Goal: Task Accomplishment & Management: Manage account settings

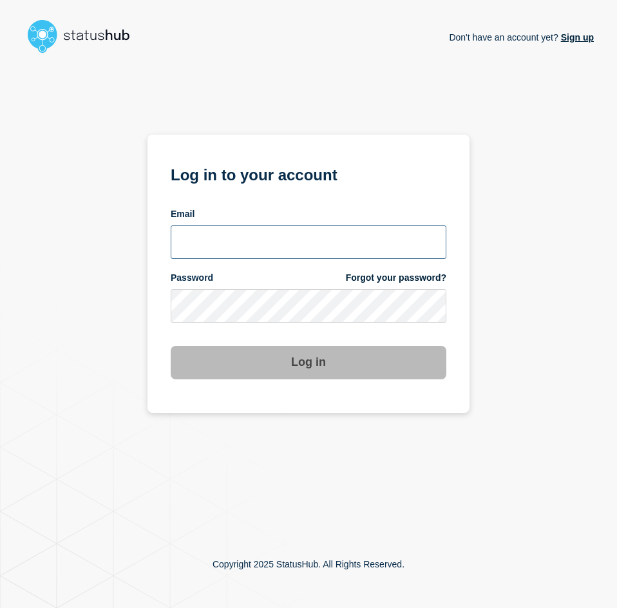
click at [348, 256] on input "email input" at bounding box center [308, 241] width 275 height 33
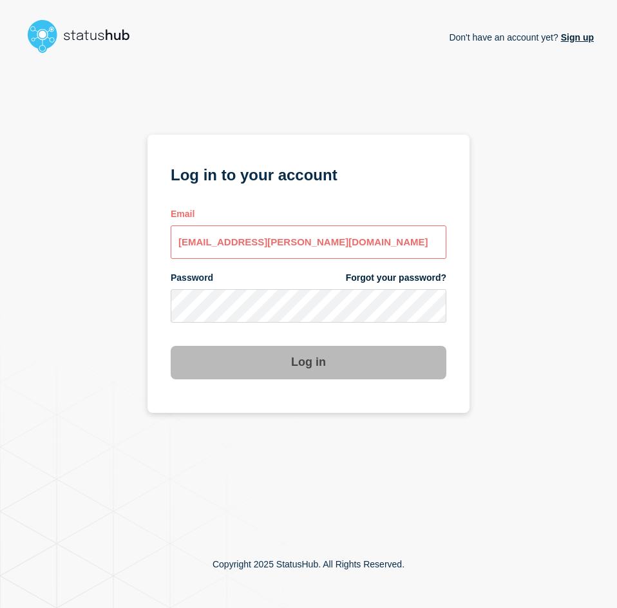
type input "[EMAIL_ADDRESS][PERSON_NAME][DOMAIN_NAME]"
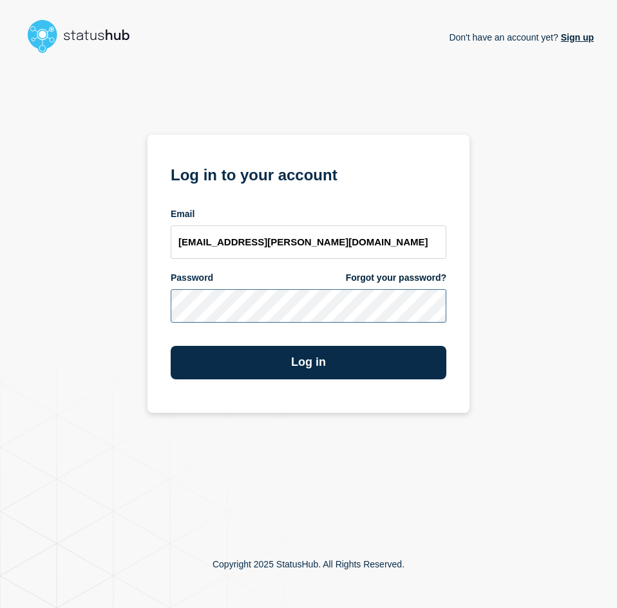
click at [171, 346] on button "Log in" at bounding box center [308, 362] width 275 height 33
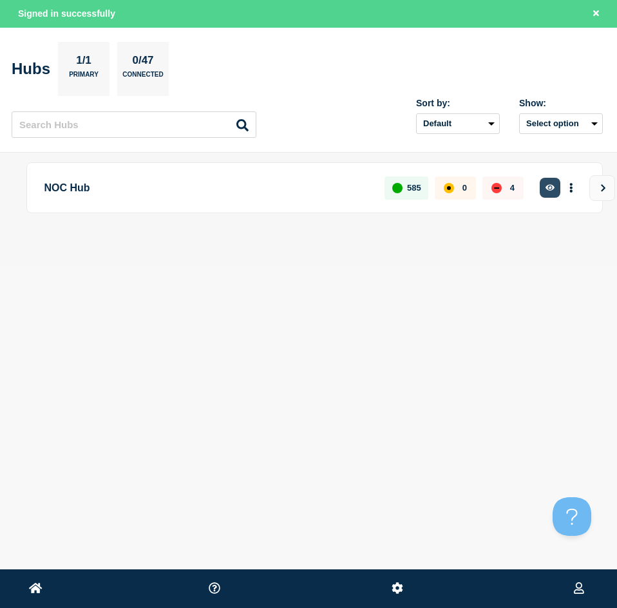
click at [549, 183] on icon "button" at bounding box center [550, 187] width 10 height 8
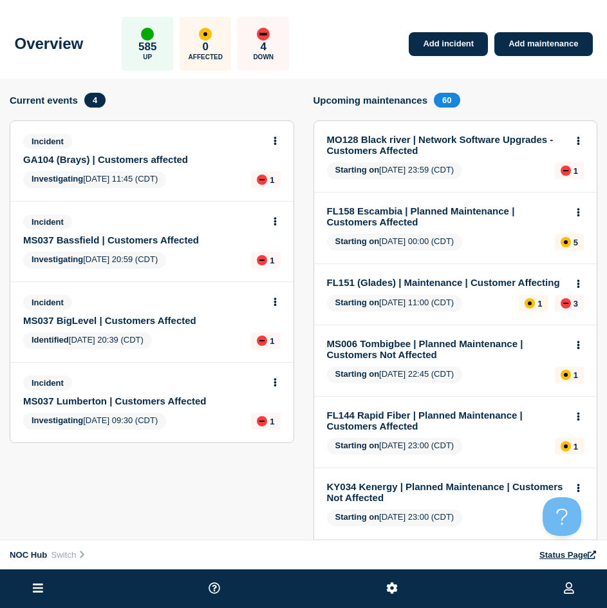
click at [89, 321] on link "MS037 BigLevel | Customers Affected" at bounding box center [143, 320] width 240 height 11
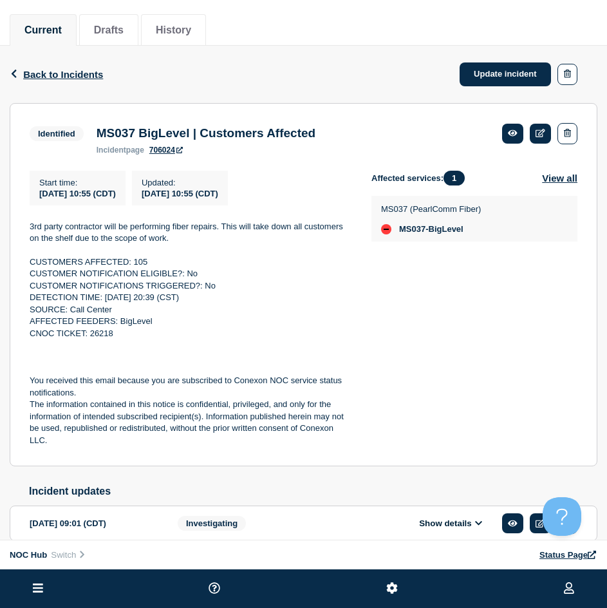
scroll to position [129, 0]
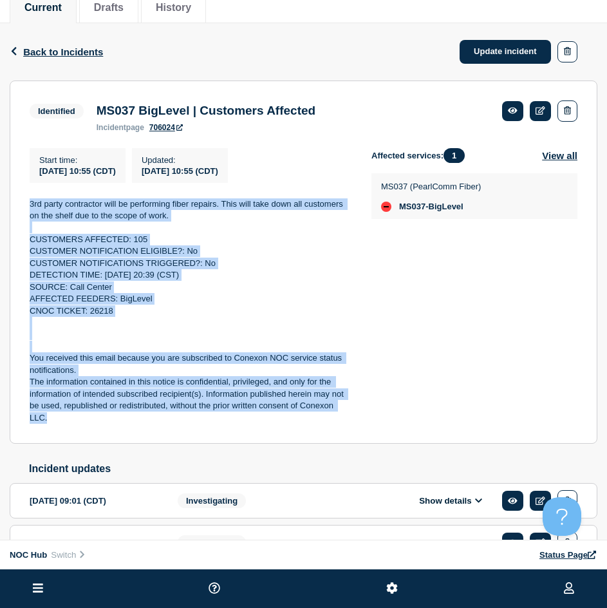
drag, startPoint x: 119, startPoint y: 427, endPoint x: 20, endPoint y: 212, distance: 237.3
click at [20, 212] on section "Identified MS037 BigLevel | Customers Affected incident page 706024 Start time …" at bounding box center [304, 262] width 588 height 364
copy div "3rd party contractor will be performing fiber repairs. This will take down all …"
click at [489, 45] on link "Update incident" at bounding box center [505, 52] width 91 height 24
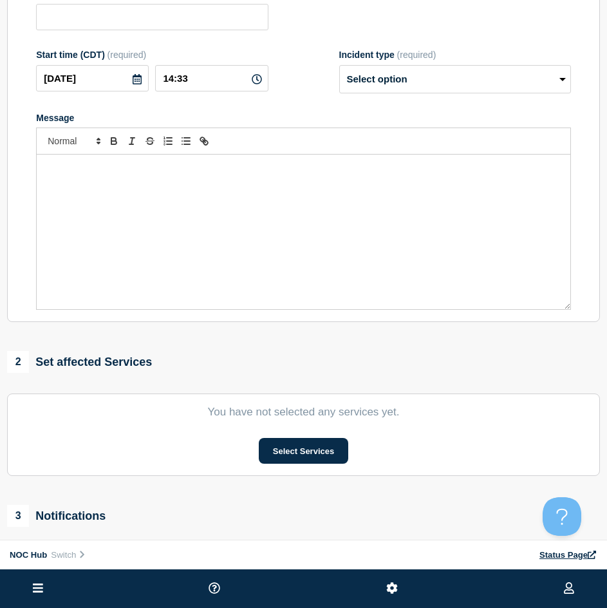
click at [180, 221] on div "Message" at bounding box center [304, 231] width 534 height 154
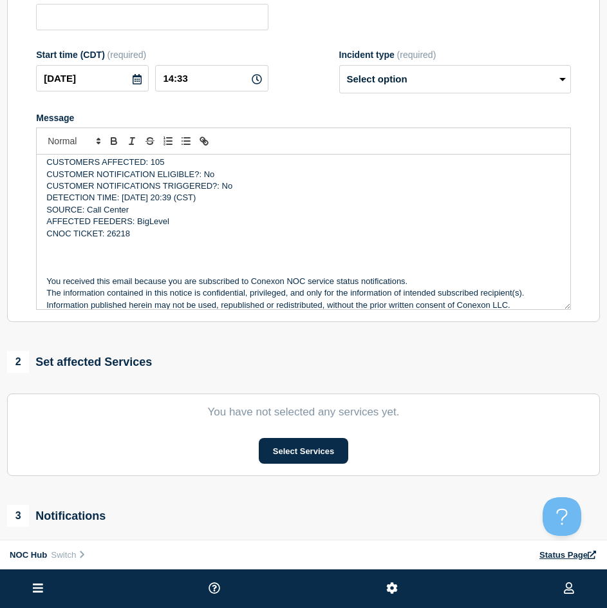
type input "MS037 BigLevel | Customers Affected"
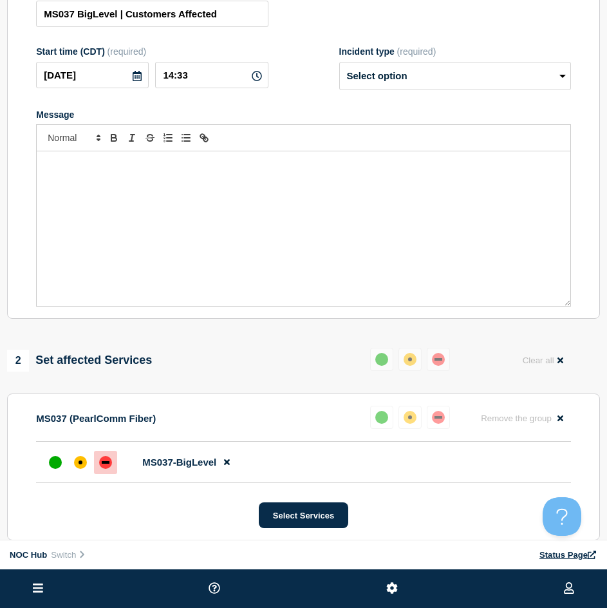
scroll to position [86, 0]
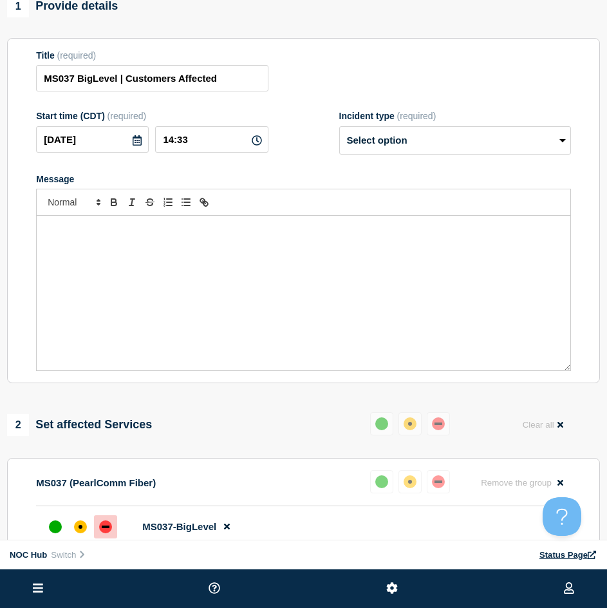
click at [151, 257] on div "Message" at bounding box center [304, 293] width 534 height 154
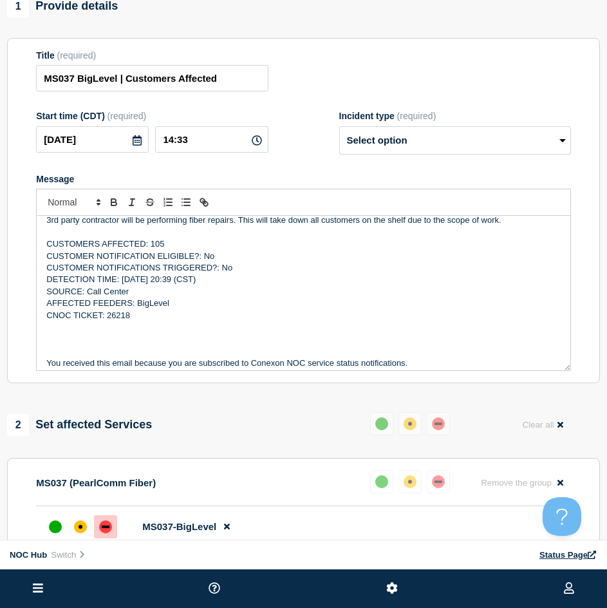
scroll to position [0, 0]
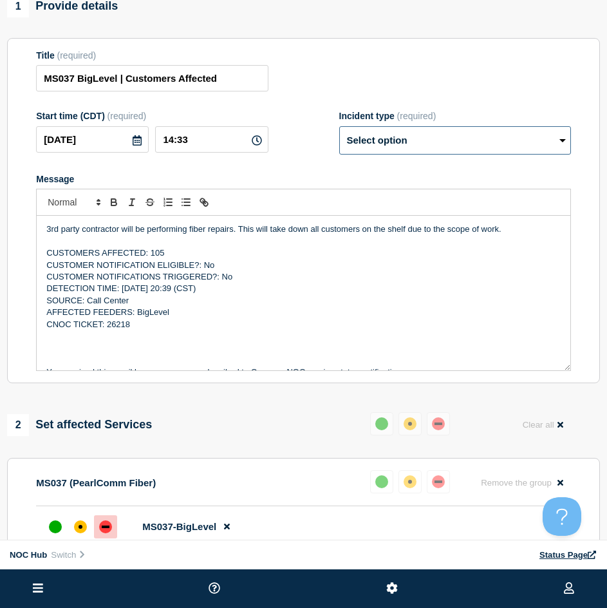
click at [350, 144] on select "Select option Investigating Identified Monitoring Resolved" at bounding box center [455, 140] width 232 height 28
select select "monitoring"
click at [339, 132] on select "Select option Investigating Identified Monitoring Resolved" at bounding box center [455, 140] width 232 height 28
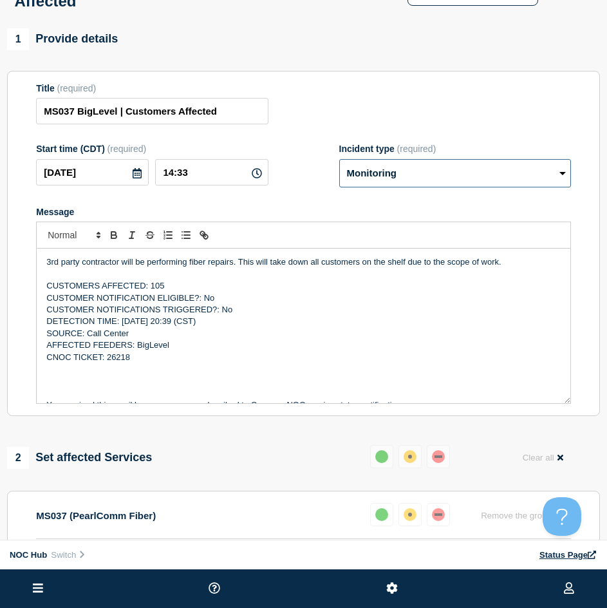
scroll to position [21, 0]
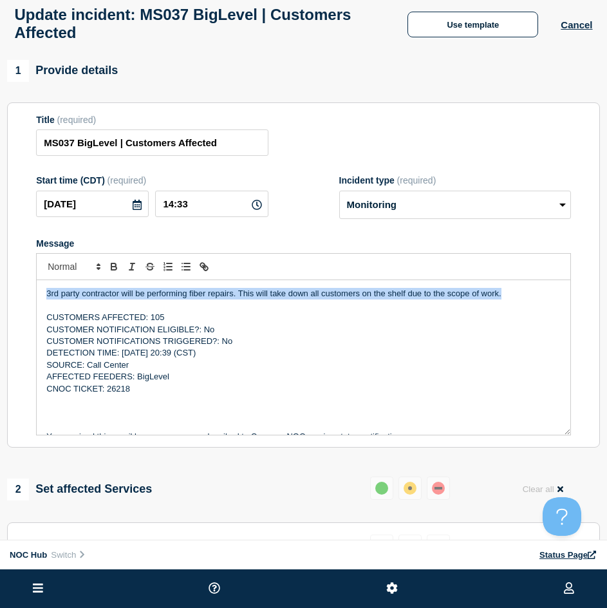
drag, startPoint x: 507, startPoint y: 298, endPoint x: -87, endPoint y: 304, distance: 593.4
click at [0, 304] on html "Home Hub Operations Overview Incident Maintenance Platform Alert Subscribers Te…" at bounding box center [303, 283] width 607 height 608
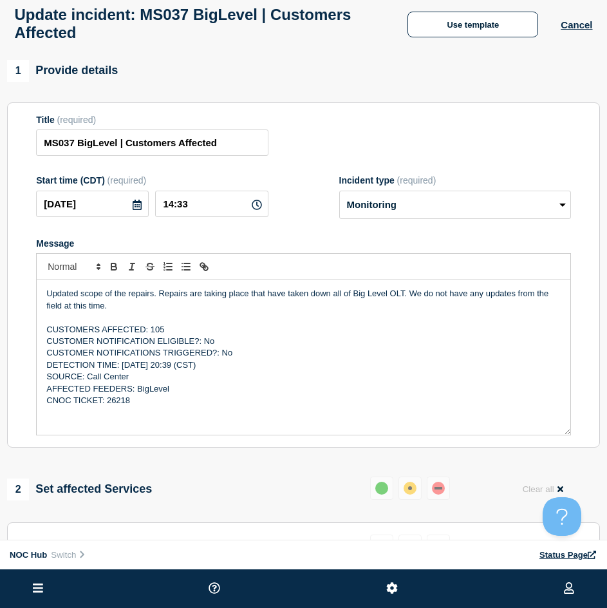
click at [178, 323] on p "Message" at bounding box center [303, 317] width 514 height 12
click at [167, 335] on p "CUSTOMERS AFFECTED: 105" at bounding box center [303, 330] width 514 height 12
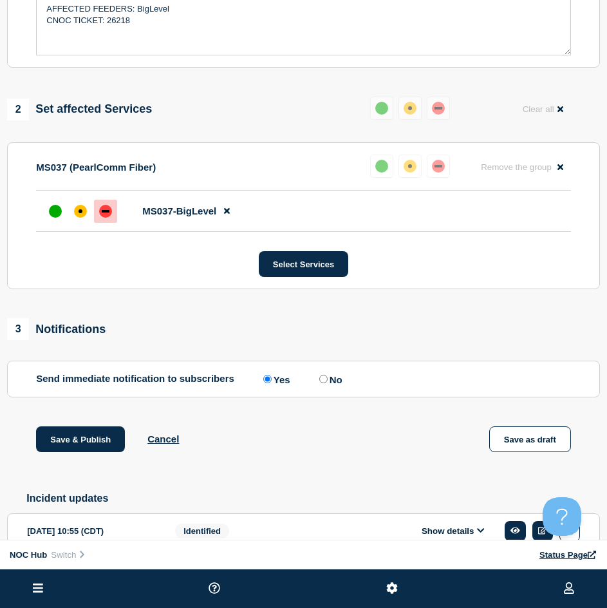
scroll to position [472, 0]
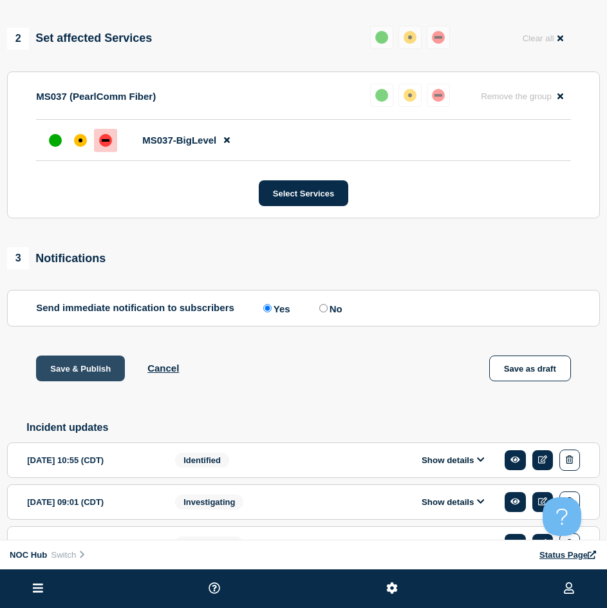
click at [66, 363] on button "Save & Publish" at bounding box center [80, 368] width 89 height 26
